Goal: Navigation & Orientation: Find specific page/section

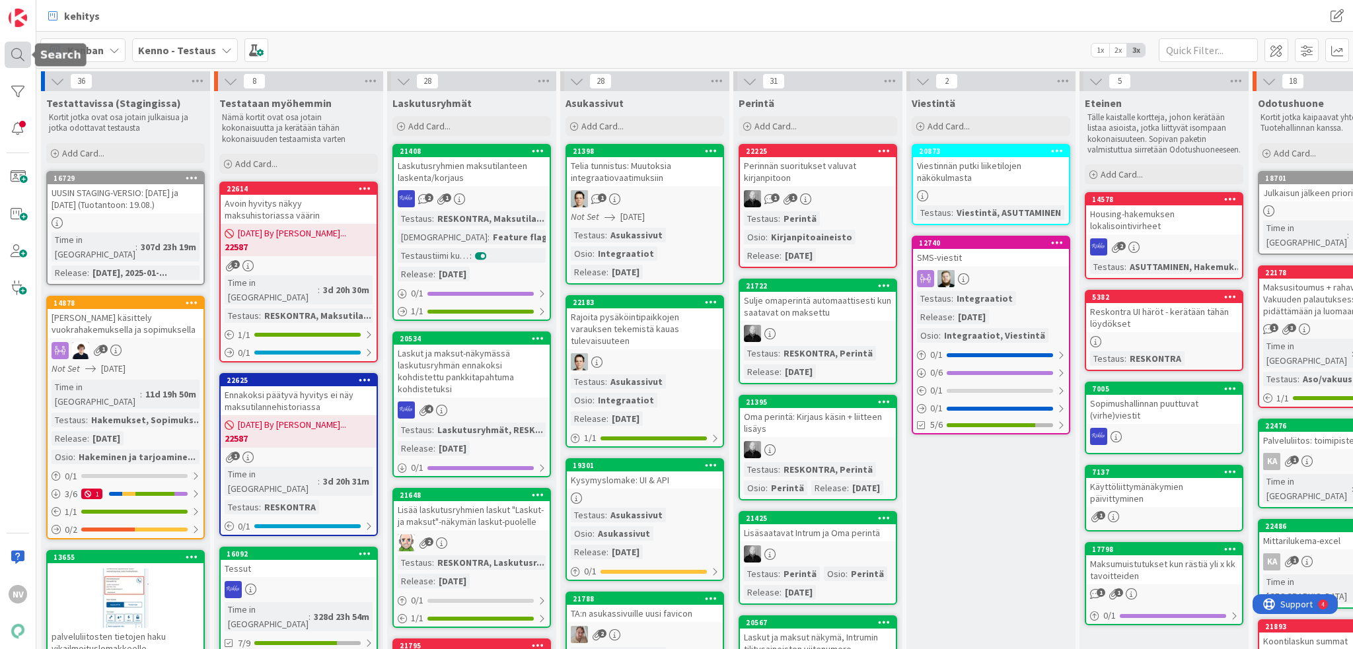
click at [12, 50] on div at bounding box center [18, 55] width 26 height 26
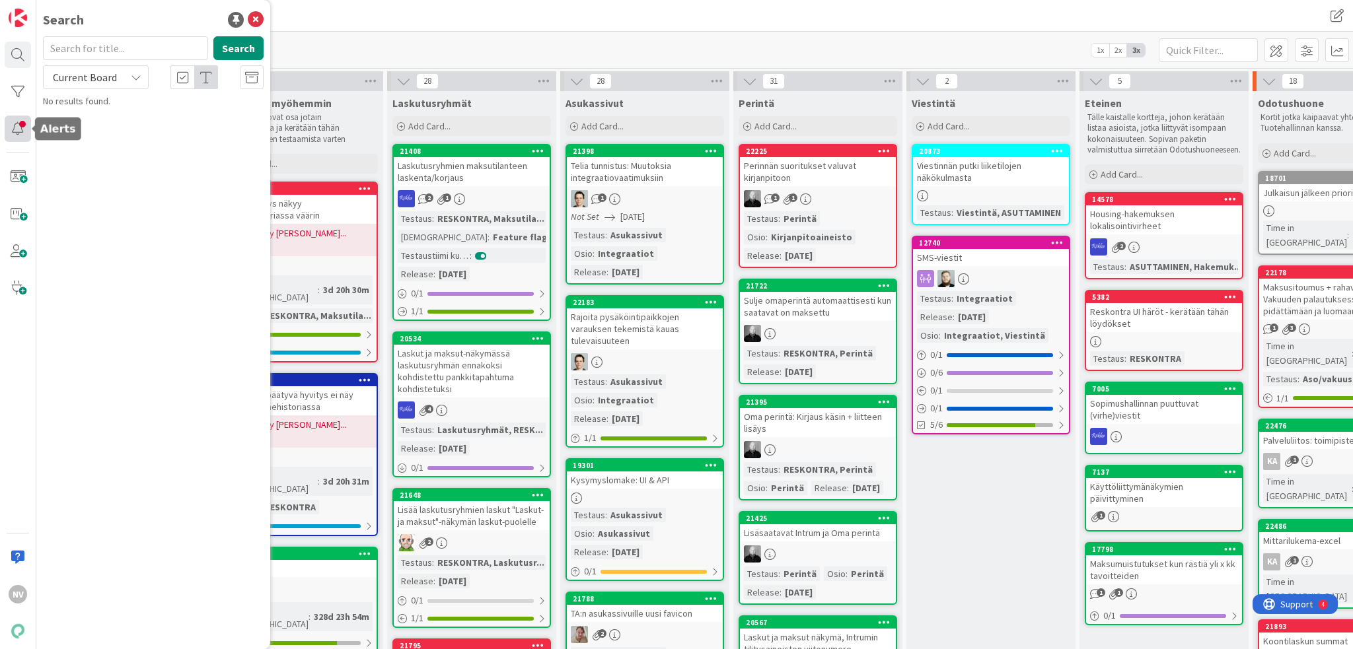
click at [14, 128] on div at bounding box center [18, 129] width 26 height 26
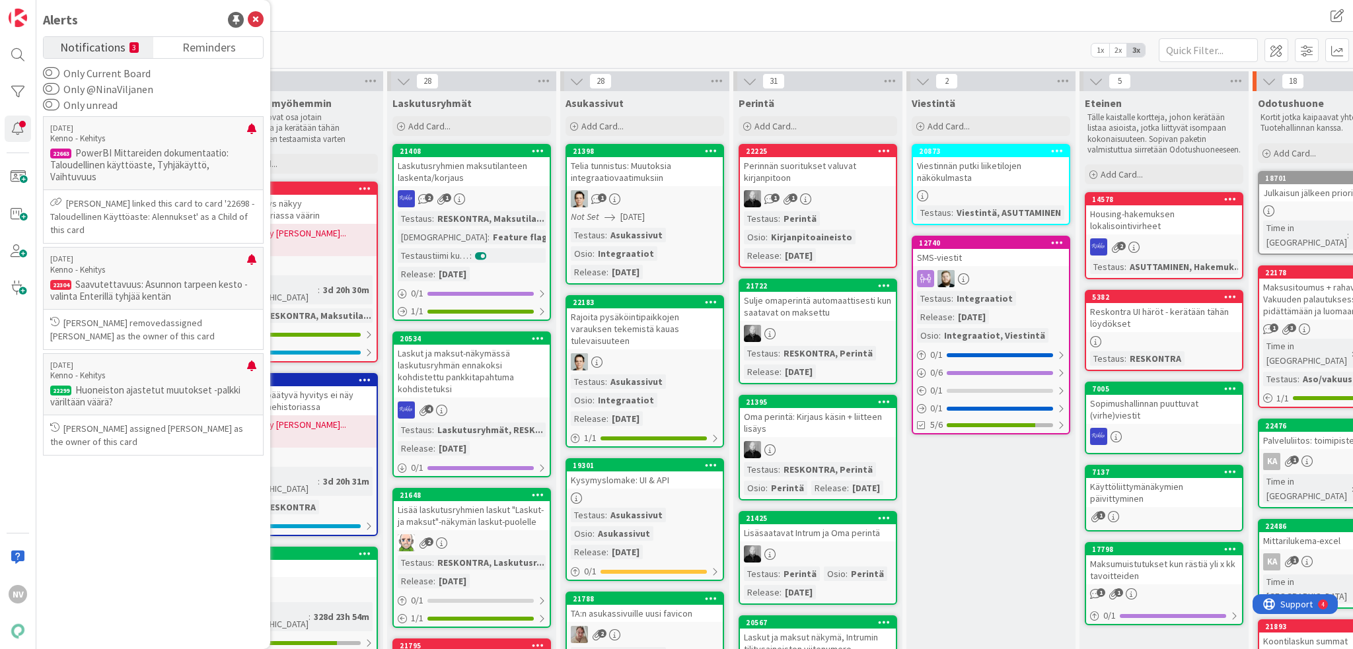
click at [382, 41] on div "[PERSON_NAME] - Testaus 1x 2x 3x" at bounding box center [694, 50] width 1316 height 36
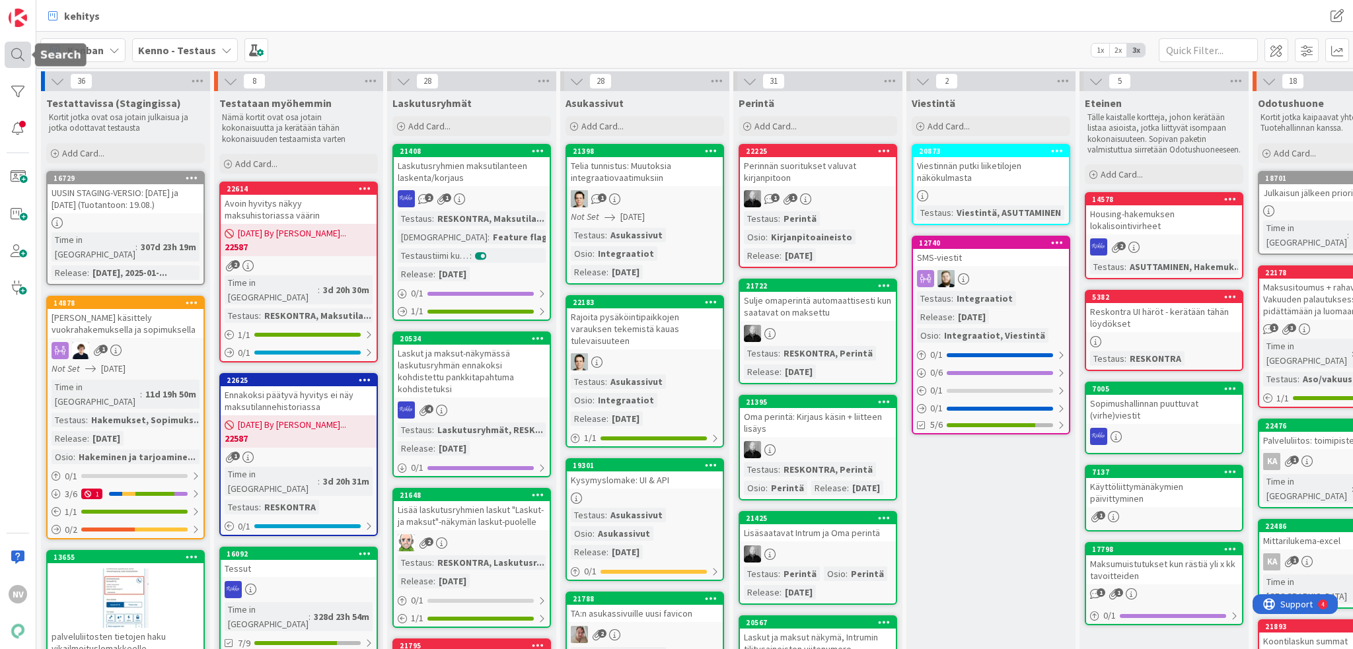
click at [18, 51] on div at bounding box center [18, 55] width 26 height 26
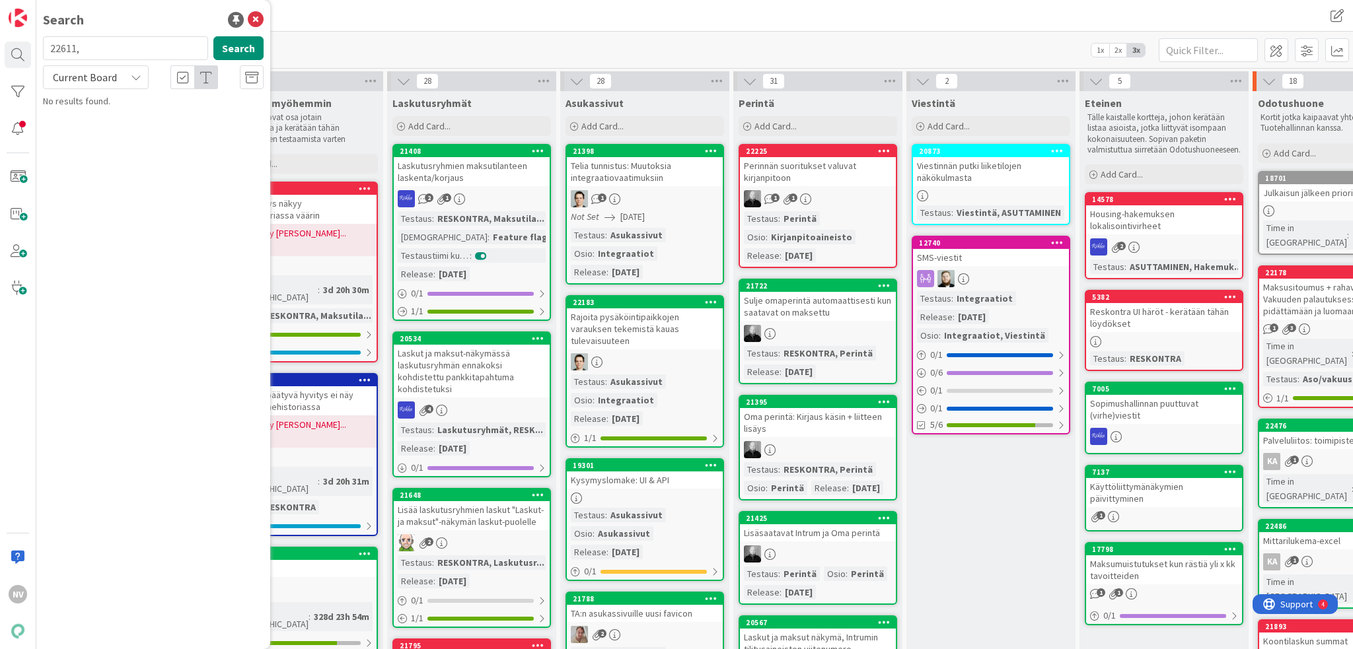
click at [129, 72] on div "Current Board" at bounding box center [96, 77] width 106 height 24
click at [122, 126] on span "All Boards" at bounding box center [118, 132] width 137 height 20
click at [92, 47] on input "22611," at bounding box center [125, 48] width 165 height 24
type input "22611"
click at [120, 139] on link "Kenno - Kehitys › Backlog prioriteetti järjestyksessä (core) 22611 Tuotanto: Pu…" at bounding box center [153, 117] width 234 height 46
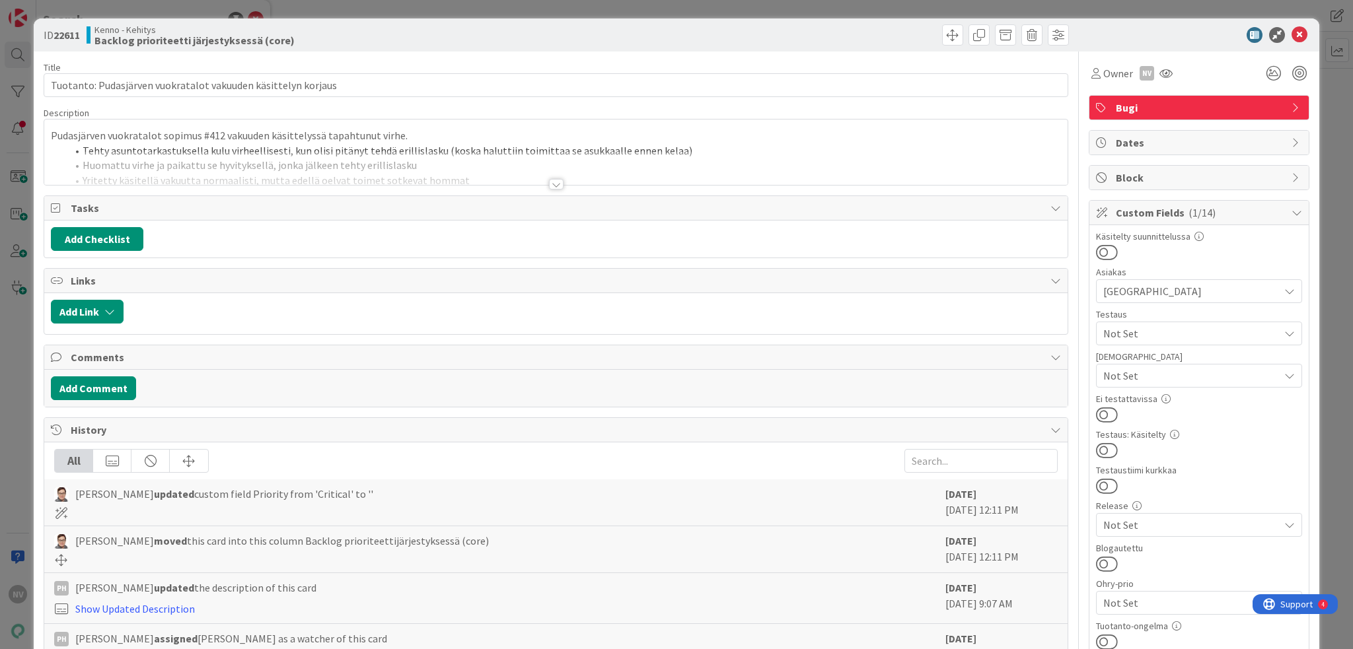
click at [551, 183] on div at bounding box center [556, 184] width 15 height 11
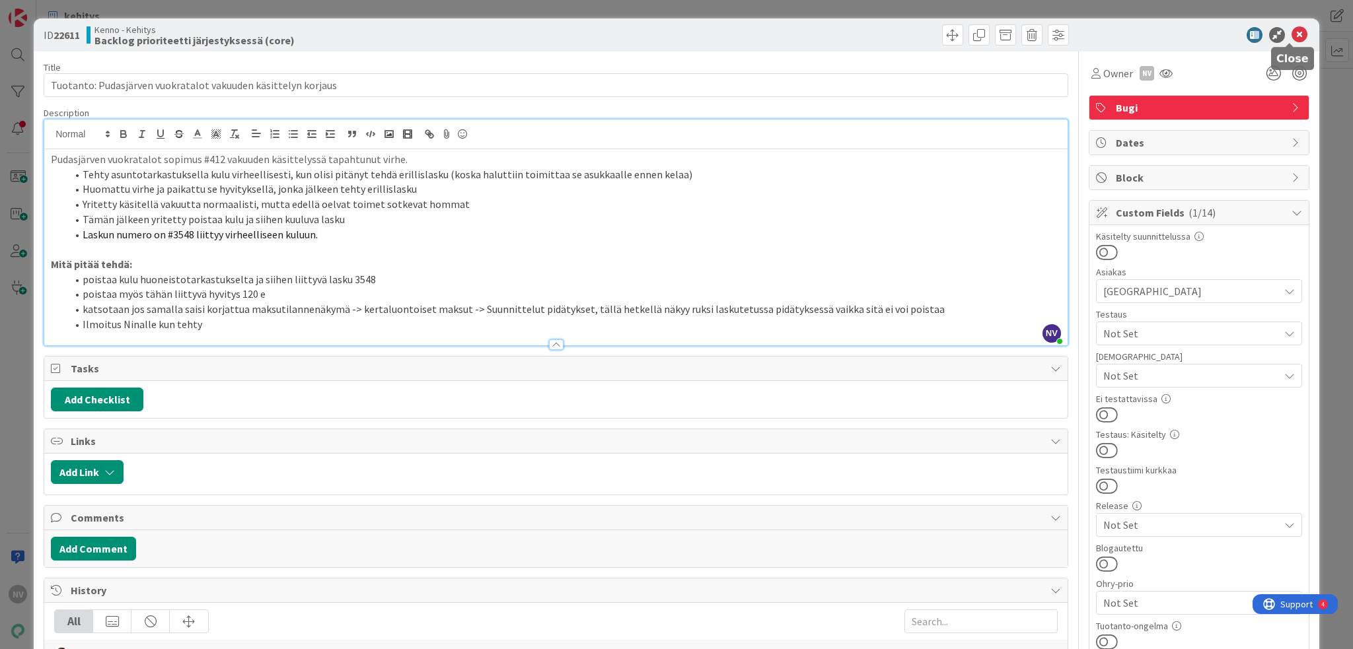
click at [1291, 34] on icon at bounding box center [1299, 35] width 16 height 16
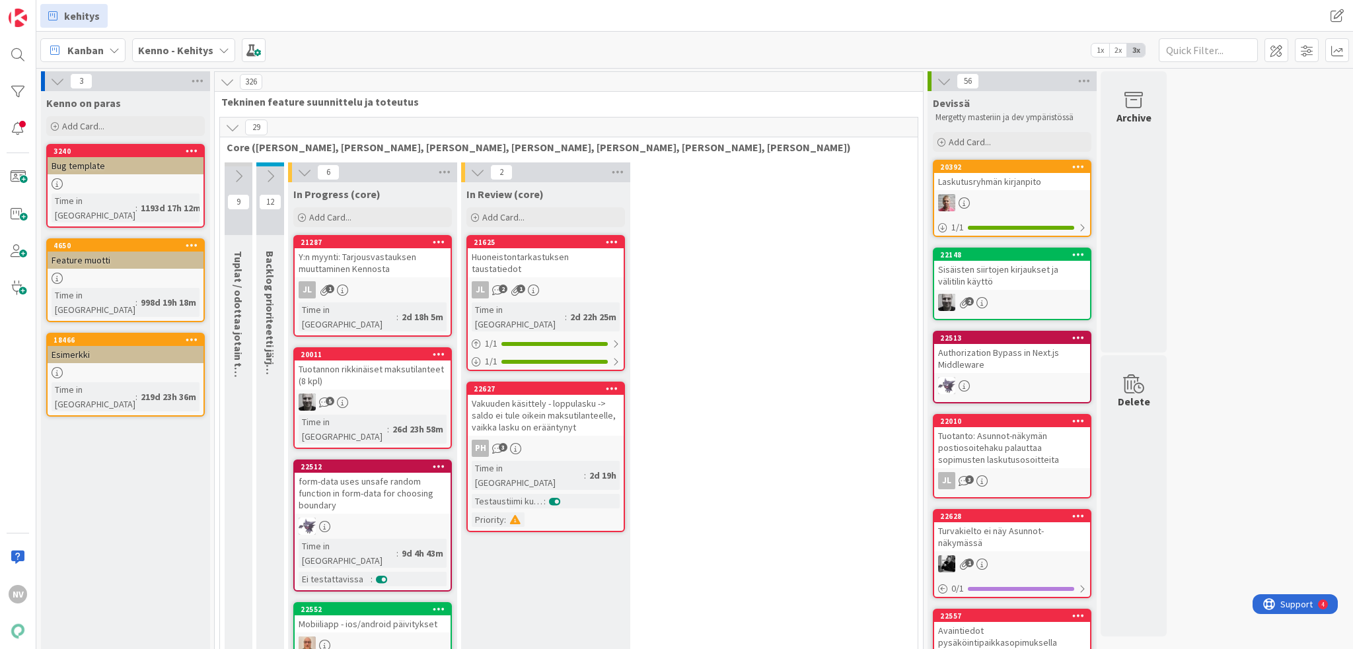
click at [214, 48] on div "Kenno - Kehitys" at bounding box center [183, 50] width 103 height 24
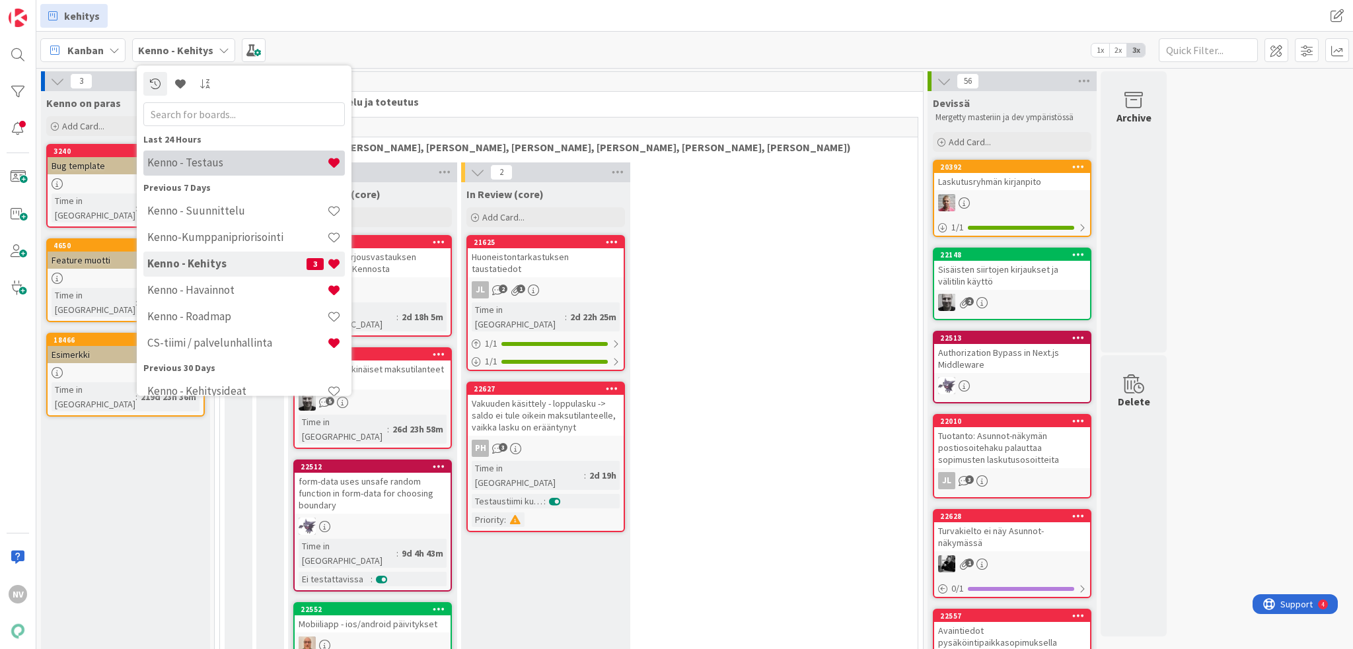
click at [231, 172] on div "Kenno - Testaus" at bounding box center [243, 163] width 201 height 25
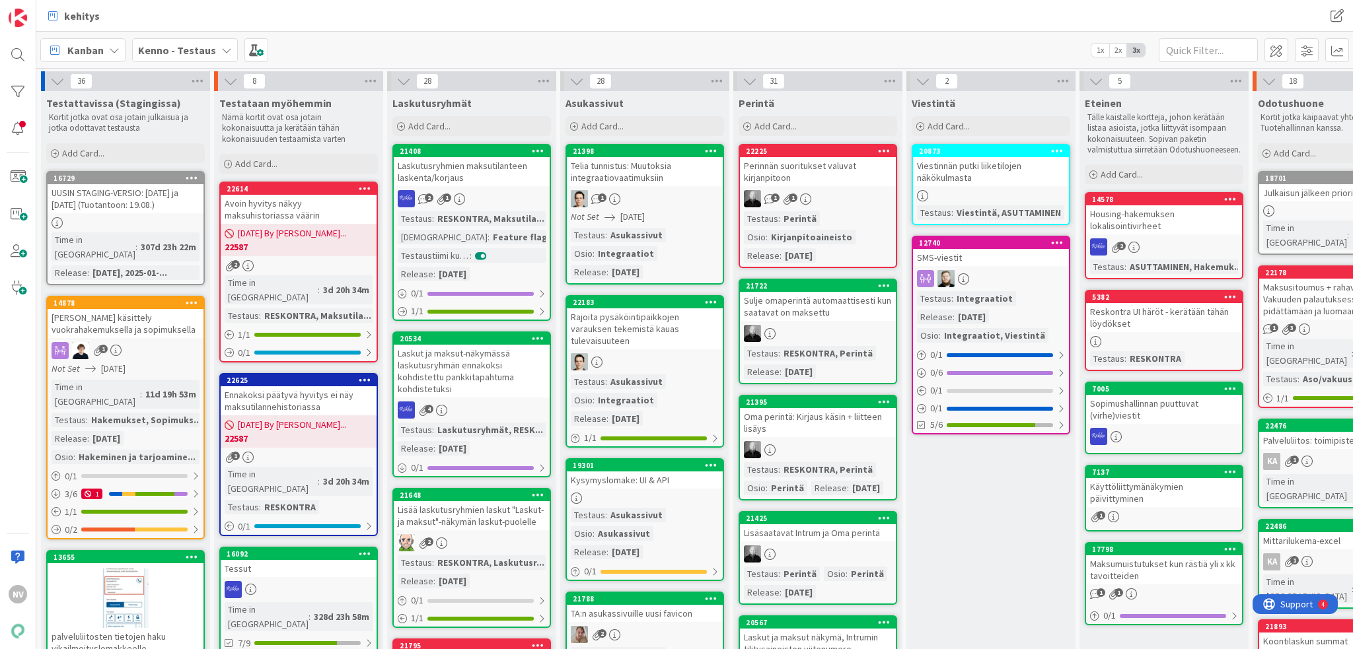
click at [221, 48] on icon at bounding box center [226, 50] width 11 height 11
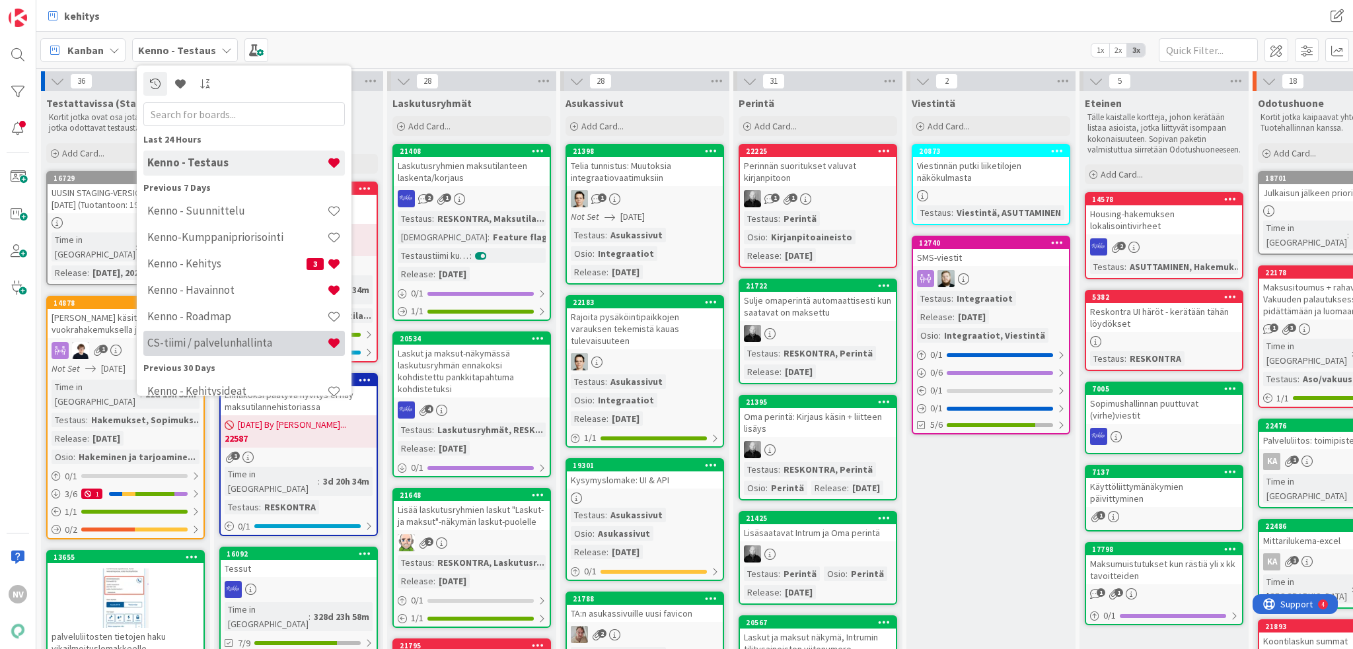
click at [235, 341] on h4 "CS-tiimi / palvelunhallinta" at bounding box center [237, 343] width 180 height 13
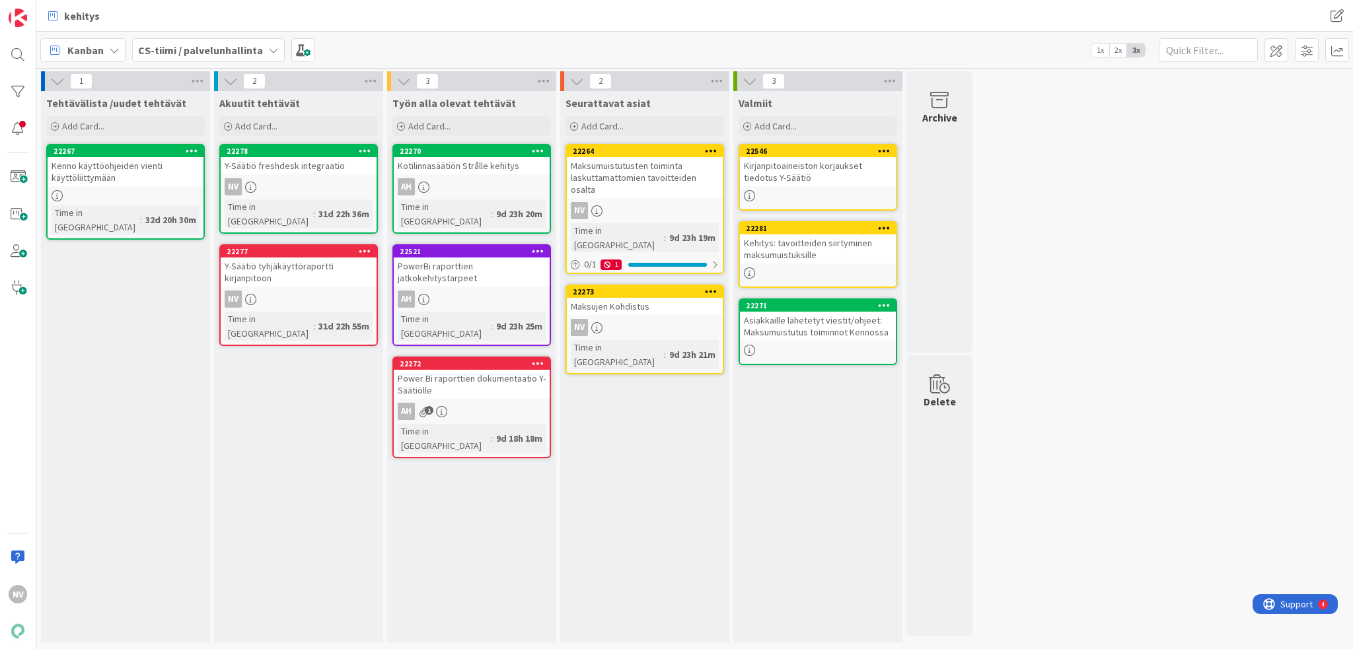
click at [645, 174] on div "Maksumuistutusten toiminta laskuttamattomien tavoitteiden osalta" at bounding box center [645, 177] width 156 height 41
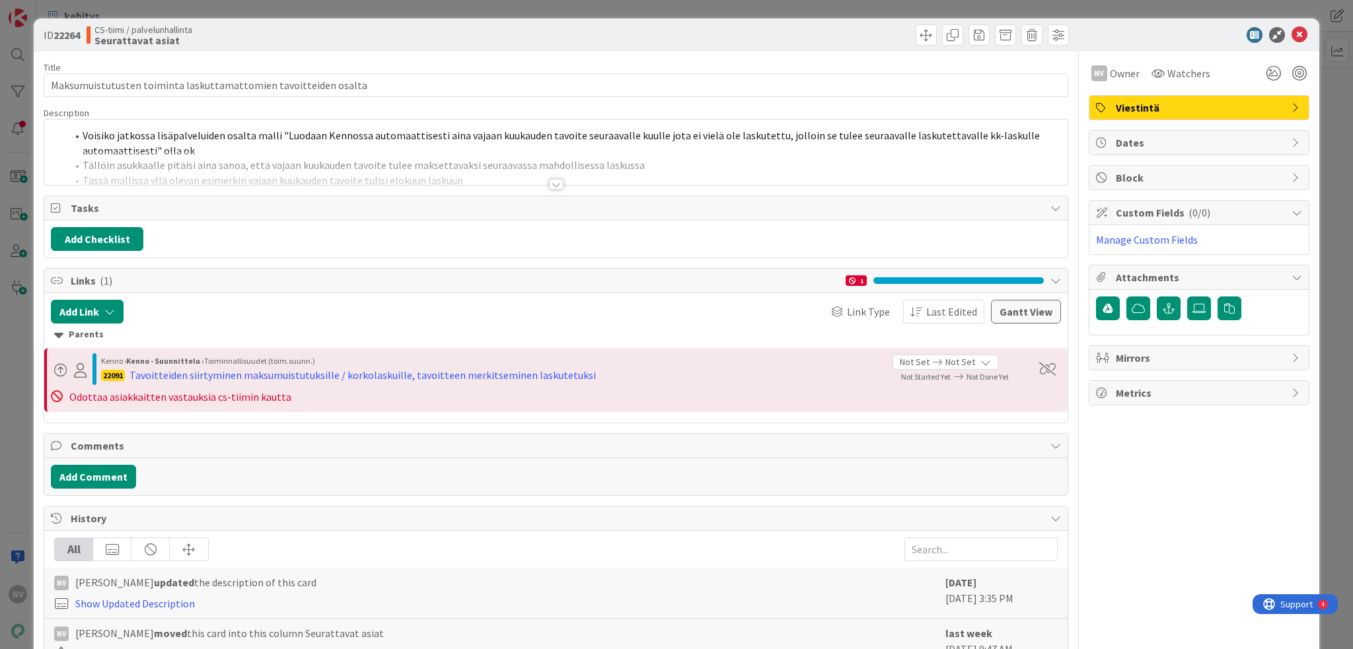
click at [550, 186] on div at bounding box center [556, 184] width 15 height 11
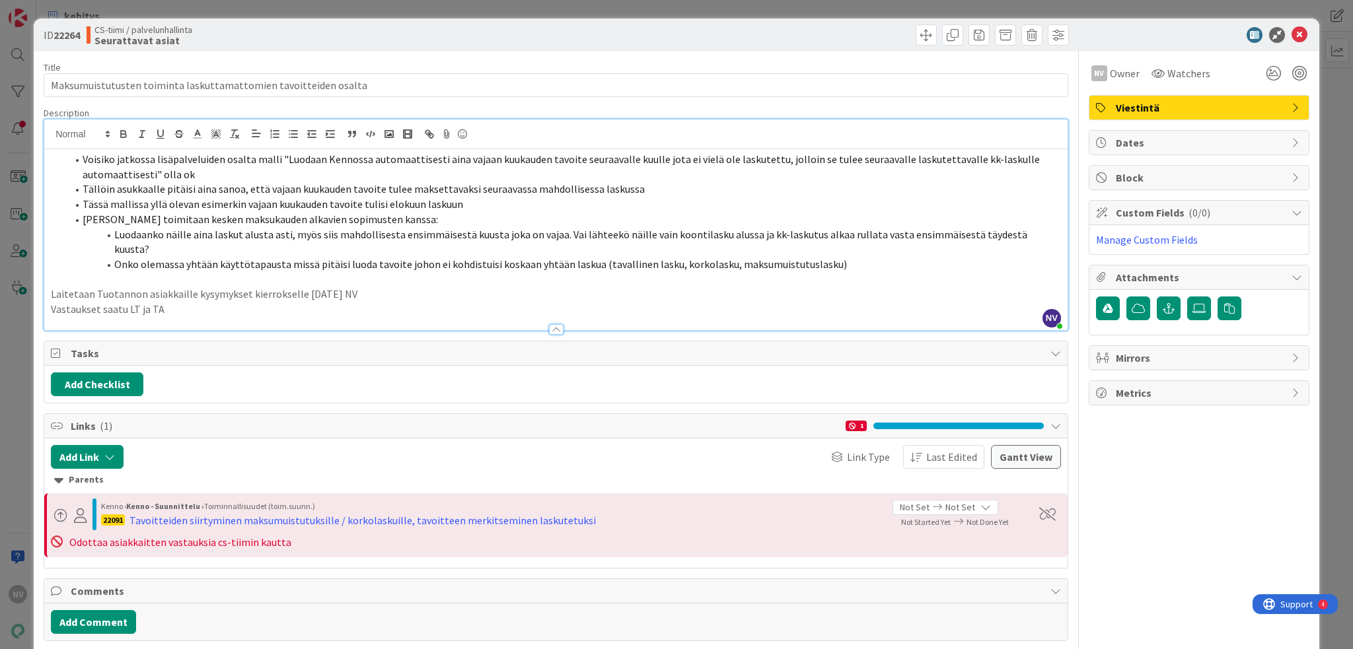
click at [229, 302] on p "Vastaukset saatu LT ja TA" at bounding box center [556, 309] width 1010 height 15
click at [1291, 34] on icon at bounding box center [1299, 35] width 16 height 16
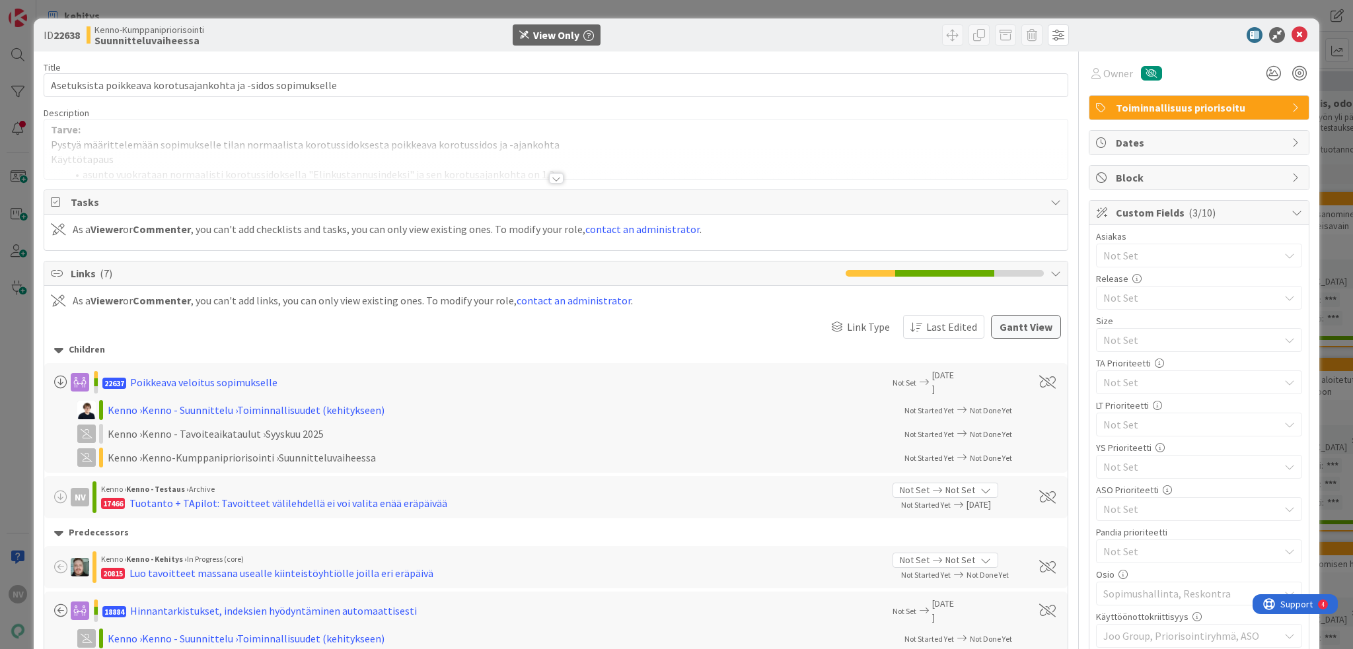
click at [550, 179] on div at bounding box center [556, 178] width 15 height 11
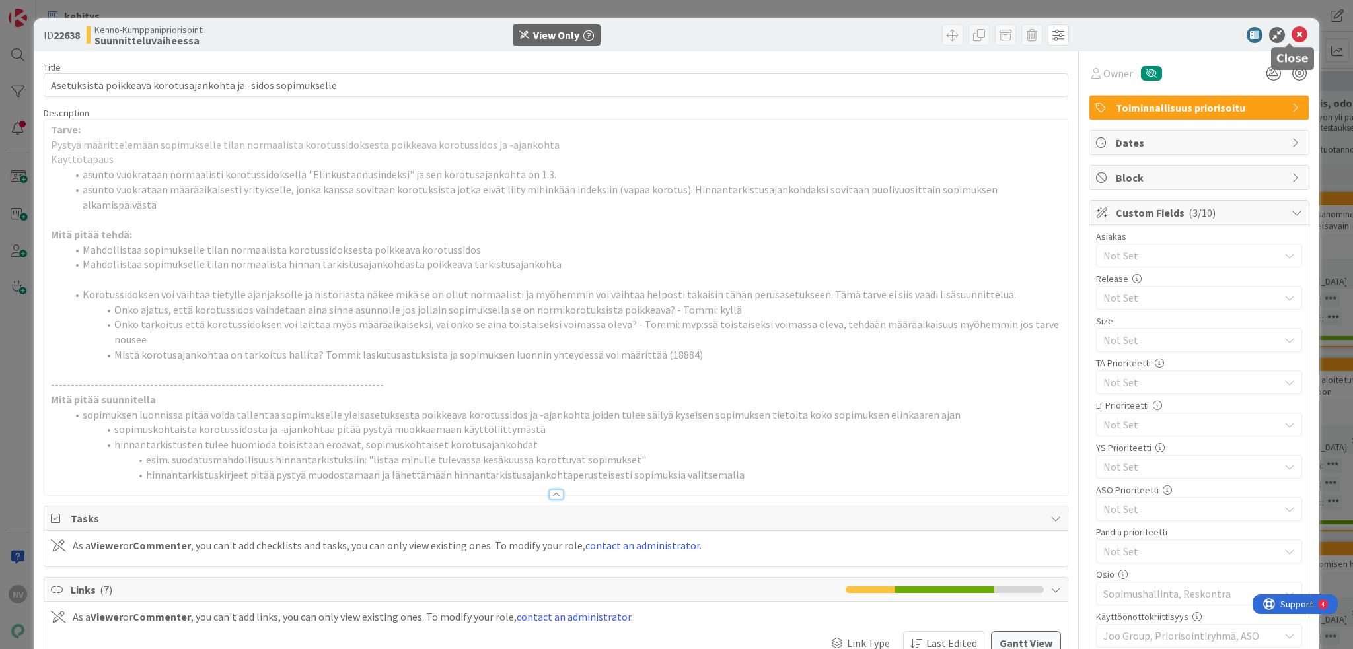
click at [1291, 34] on icon at bounding box center [1299, 35] width 16 height 16
